Goal: Information Seeking & Learning: Understand process/instructions

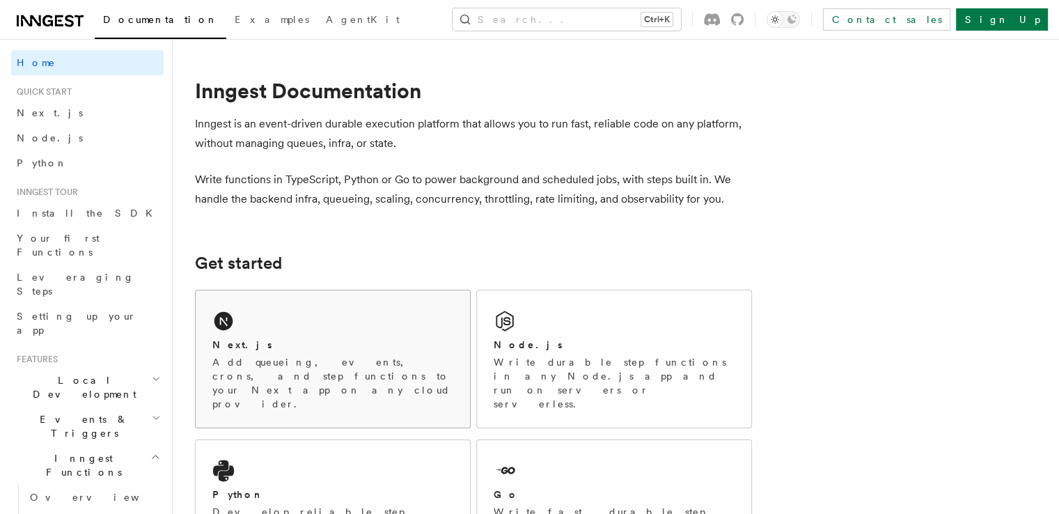
click at [258, 371] on p "Add queueing, events, crons, and step functions to your Next app on any cloud p…" at bounding box center [332, 383] width 241 height 56
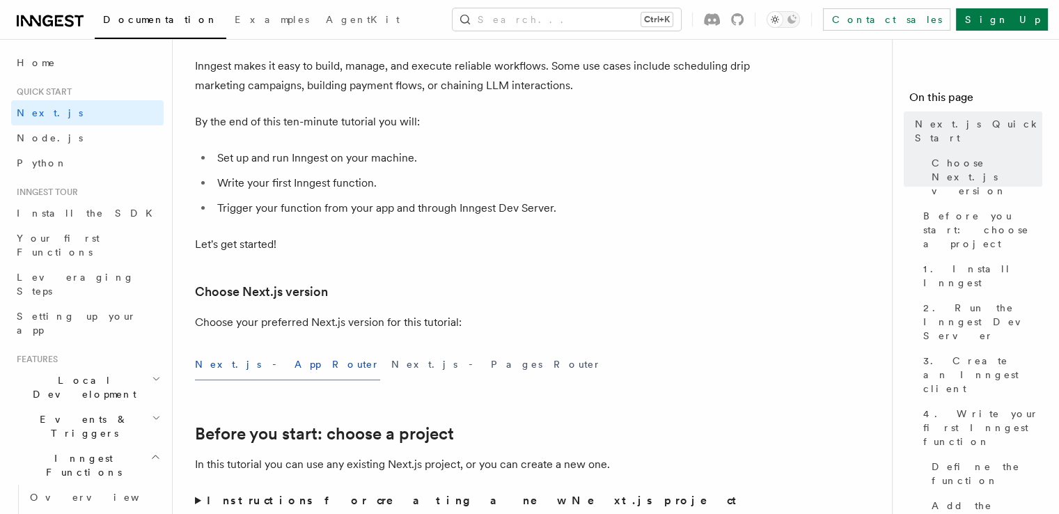
scroll to position [111, 0]
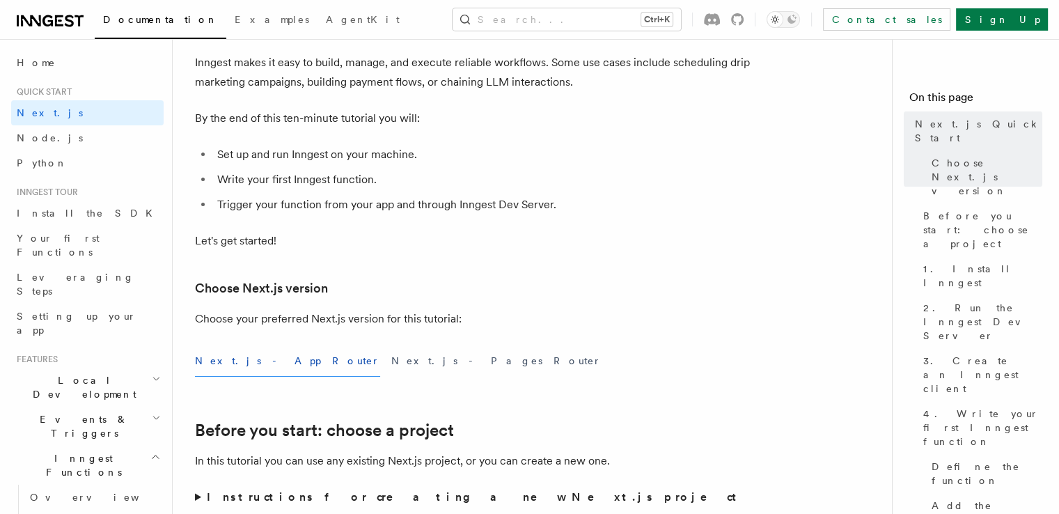
click at [238, 363] on button "Next.js - App Router" at bounding box center [287, 360] width 185 height 31
click at [391, 361] on button "Next.js - Pages Router" at bounding box center [496, 360] width 210 height 31
click at [259, 364] on button "Next.js - App Router" at bounding box center [287, 360] width 185 height 31
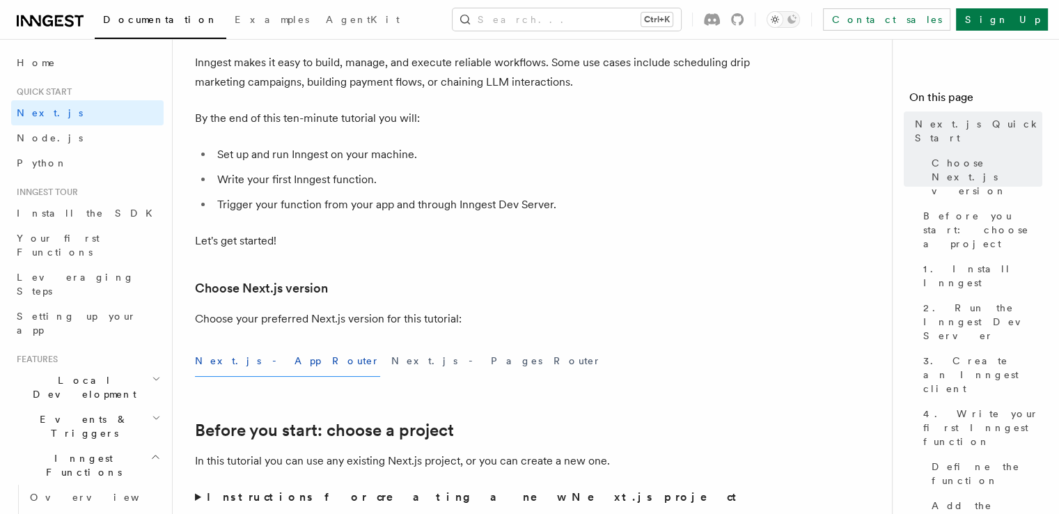
click at [259, 364] on button "Next.js - App Router" at bounding box center [287, 360] width 185 height 31
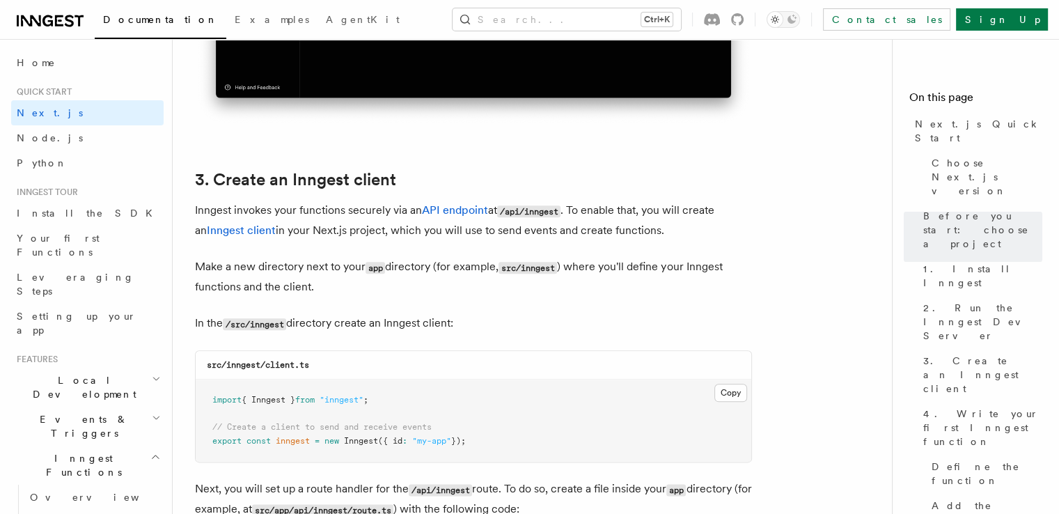
scroll to position [1532, 0]
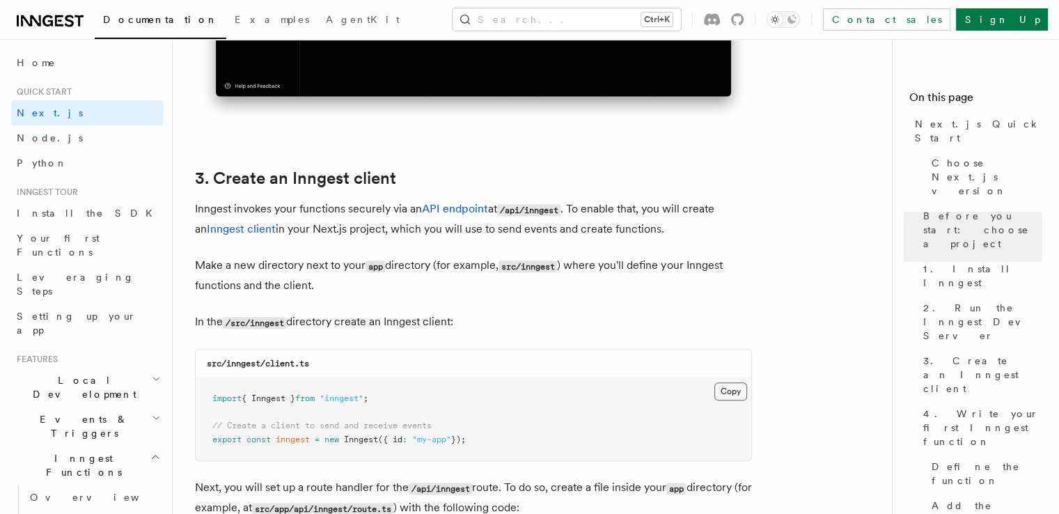
click at [726, 389] on button "Copy Copied" at bounding box center [731, 391] width 33 height 18
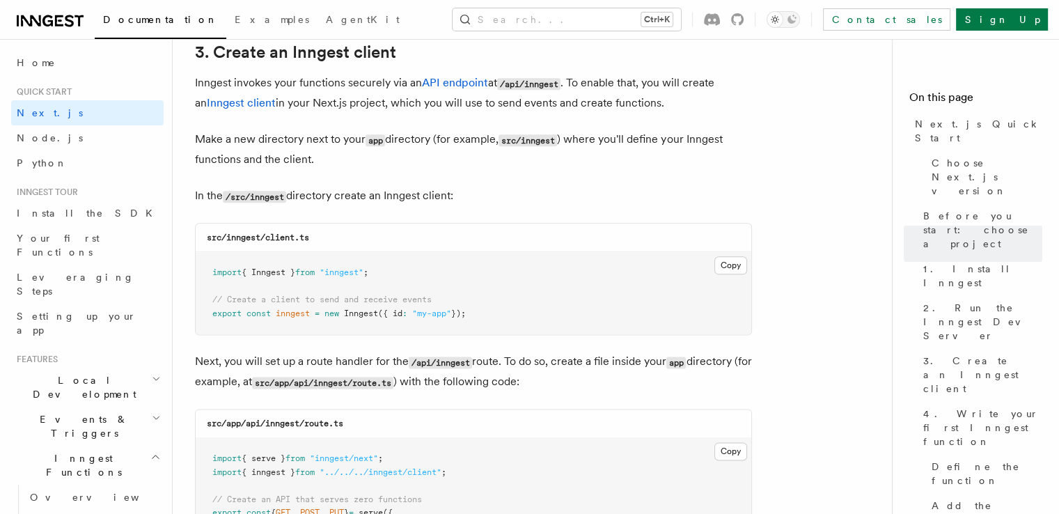
scroll to position [1672, 0]
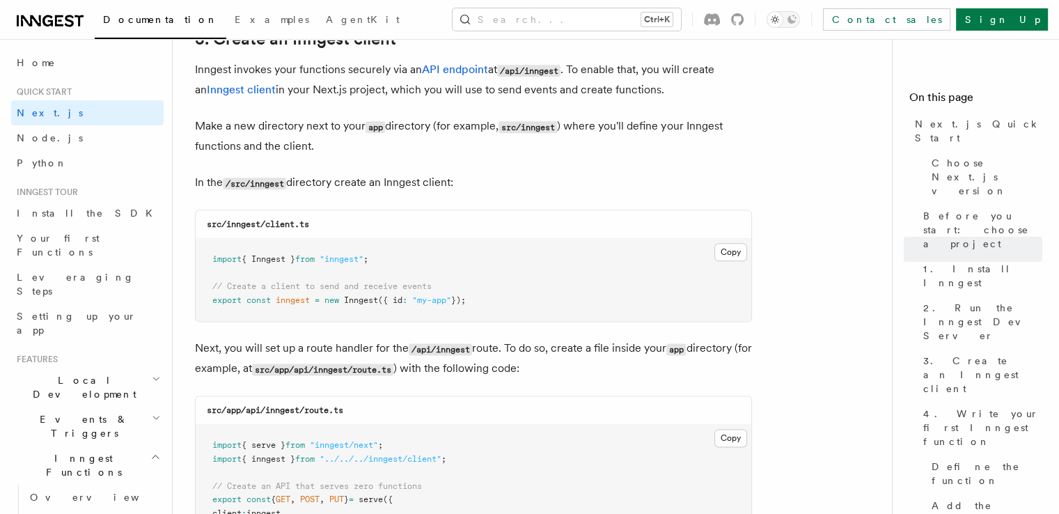
drag, startPoint x: 208, startPoint y: 258, endPoint x: 511, endPoint y: 307, distance: 306.9
click at [511, 307] on pre "import { Inngest } from "inngest" ; // Create a client to send and receive even…" at bounding box center [474, 280] width 556 height 82
copy code "import { Inngest } from "inngest" ; // Create a client to send and receive even…"
click at [428, 375] on p "Next, you will set up a route handler for the /api/inngest route. To do so, cre…" at bounding box center [473, 358] width 557 height 40
